Goal: Transaction & Acquisition: Purchase product/service

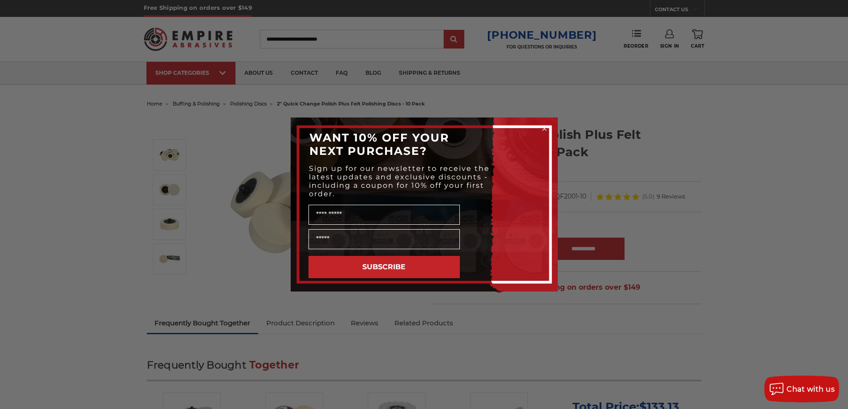
click at [50, 131] on div "Close dialog WANT 10% OFF YOUR NEXT PURCHASE? Sign up for our newsletter to rec…" at bounding box center [424, 204] width 848 height 409
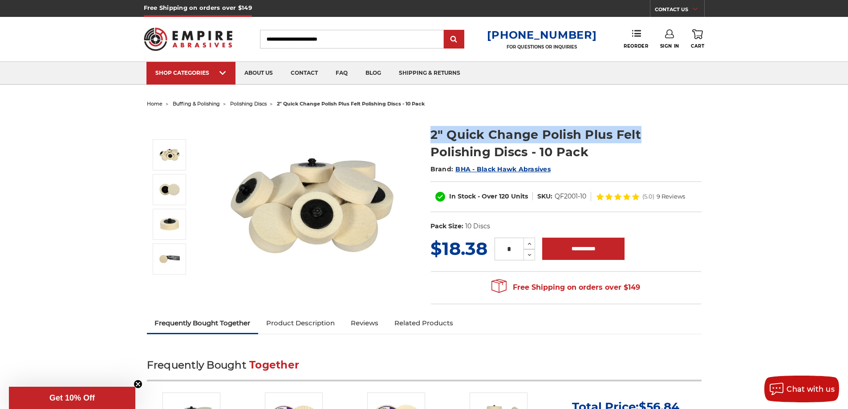
drag, startPoint x: 425, startPoint y: 130, endPoint x: 639, endPoint y: 132, distance: 214.1
click at [639, 132] on section "2" Quick Change Polish Plus Felt Polishing Discs - 10 Pack Brand: BHA - Black H…" at bounding box center [566, 176] width 284 height 119
